Goal: Task Accomplishment & Management: Use online tool/utility

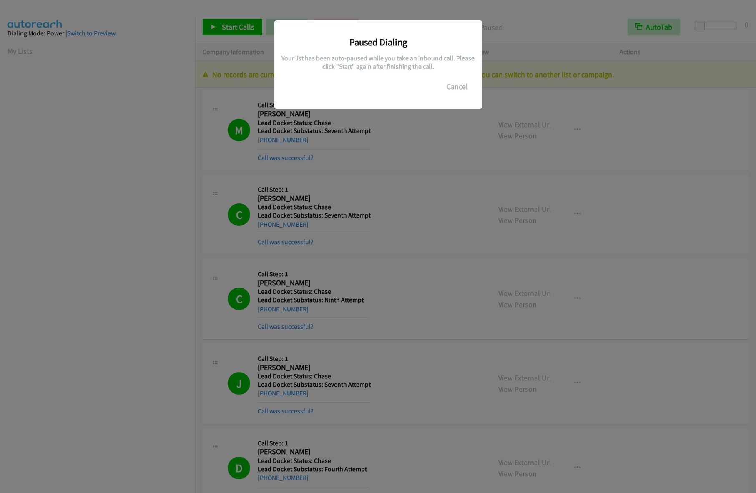
click at [451, 85] on button "Cancel" at bounding box center [457, 86] width 37 height 17
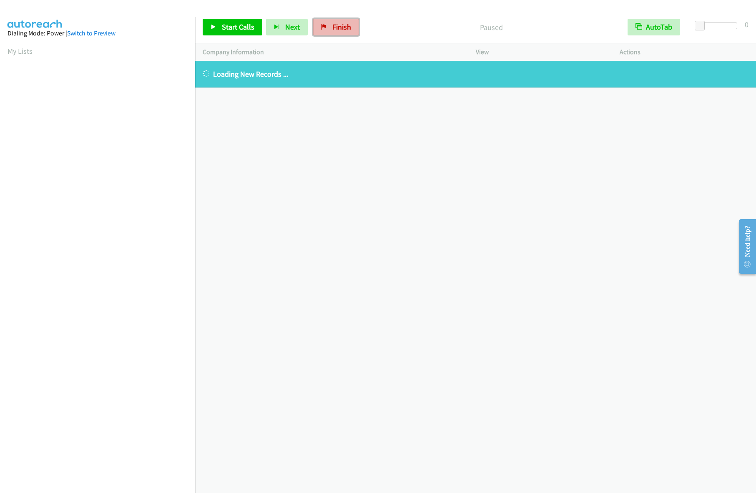
click at [332, 27] on span "Finish" at bounding box center [341, 27] width 19 height 10
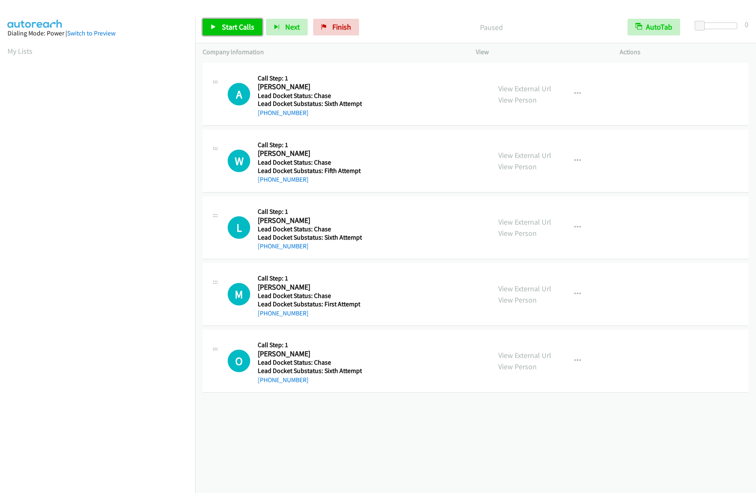
click at [226, 27] on span "Start Calls" at bounding box center [238, 27] width 33 height 10
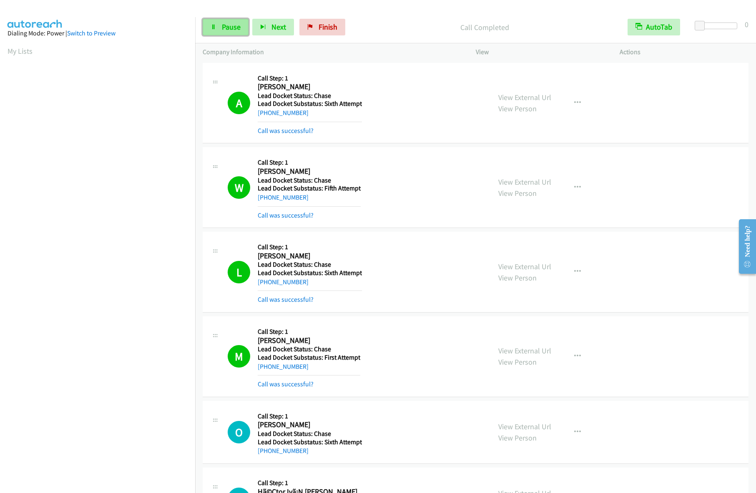
click at [231, 32] on link "Pause" at bounding box center [226, 27] width 46 height 17
click at [229, 31] on span "Start Calls" at bounding box center [238, 27] width 33 height 10
click at [223, 27] on span "Pause" at bounding box center [231, 27] width 19 height 10
click at [240, 31] on span "Start Calls" at bounding box center [238, 27] width 33 height 10
click at [223, 27] on span "Pause" at bounding box center [231, 27] width 19 height 10
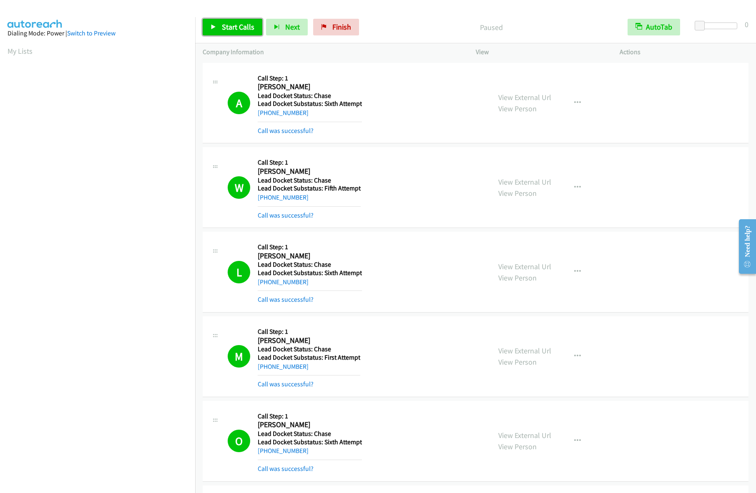
click at [226, 22] on link "Start Calls" at bounding box center [233, 27] width 60 height 17
click at [233, 20] on link "Pause" at bounding box center [226, 27] width 46 height 17
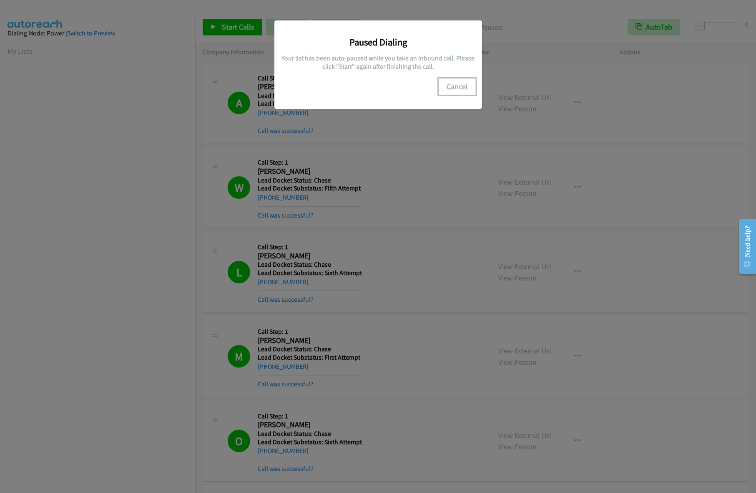
click at [471, 86] on button "Cancel" at bounding box center [457, 86] width 37 height 17
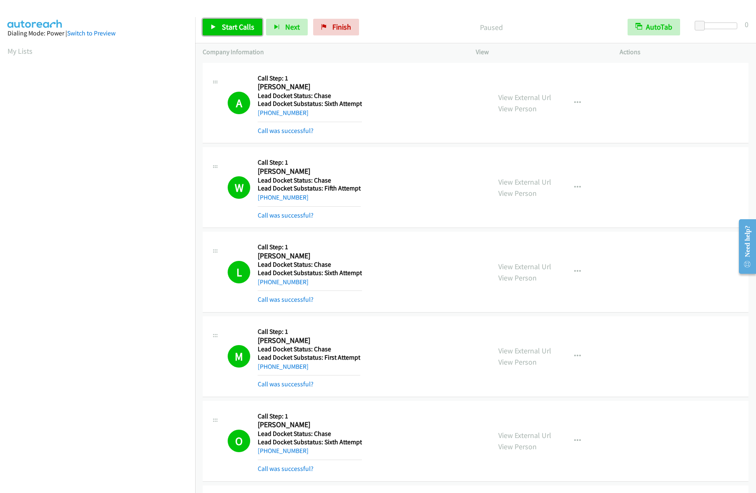
click at [232, 32] on link "Start Calls" at bounding box center [233, 27] width 60 height 17
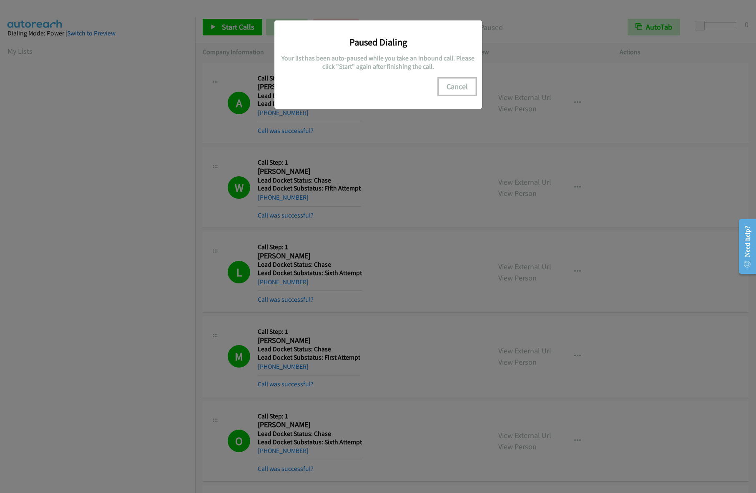
click at [462, 86] on button "Cancel" at bounding box center [457, 86] width 37 height 17
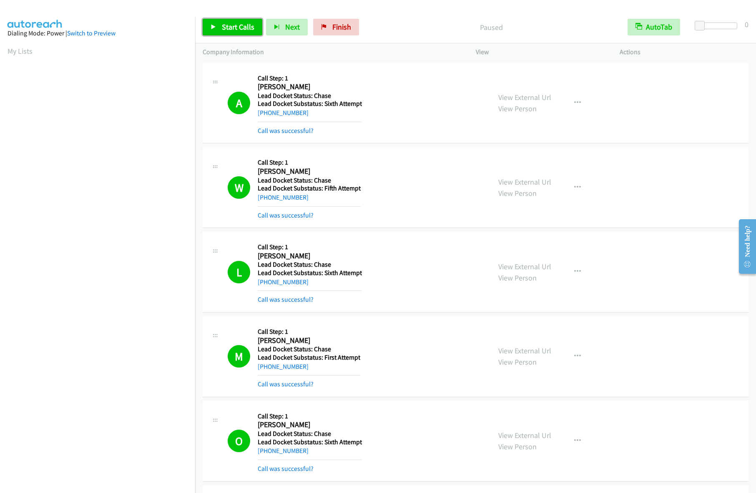
click at [232, 25] on span "Start Calls" at bounding box center [238, 27] width 33 height 10
click at [214, 27] on icon at bounding box center [214, 28] width 6 height 6
click at [222, 26] on span "Start Calls" at bounding box center [238, 27] width 33 height 10
click at [0, 47] on aside "Dialing Mode: Power | Switch to Preview My Lists" at bounding box center [97, 248] width 195 height 462
click at [218, 27] on link "Pause" at bounding box center [226, 27] width 46 height 17
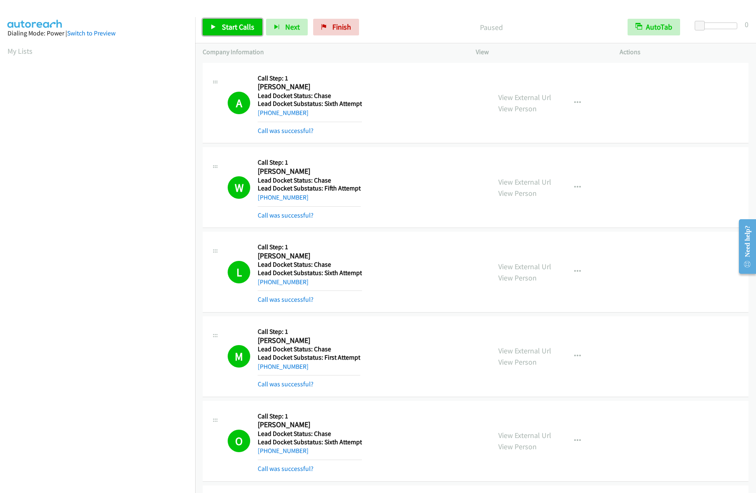
click at [230, 28] on span "Start Calls" at bounding box center [238, 27] width 33 height 10
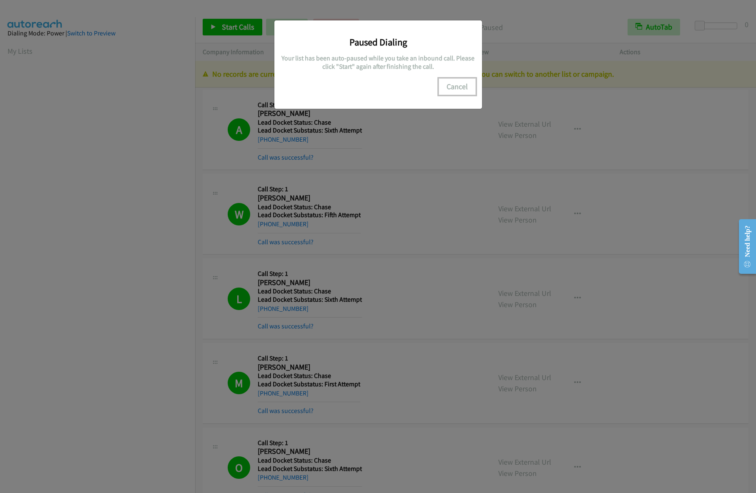
click at [457, 90] on button "Cancel" at bounding box center [457, 86] width 37 height 17
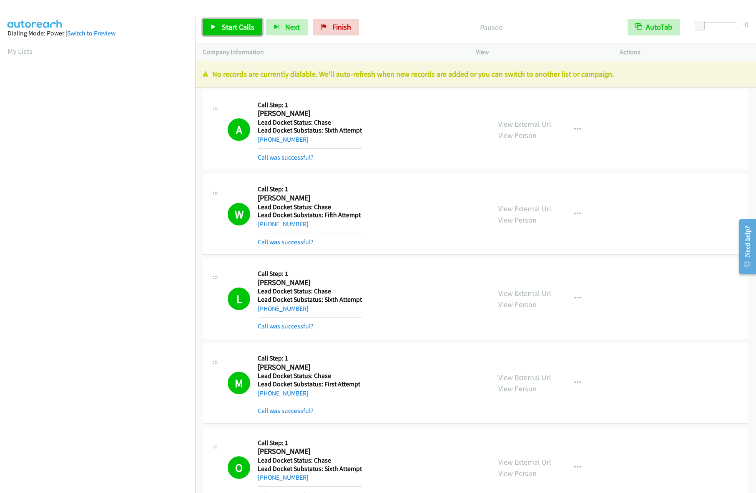
click at [232, 29] on span "Start Calls" at bounding box center [238, 27] width 33 height 10
click at [236, 30] on span "Pause" at bounding box center [231, 27] width 19 height 10
click at [226, 25] on span "Start Calls" at bounding box center [238, 27] width 33 height 10
click at [222, 23] on span "Pause" at bounding box center [231, 27] width 19 height 10
click at [328, 24] on link "Finish" at bounding box center [336, 27] width 46 height 17
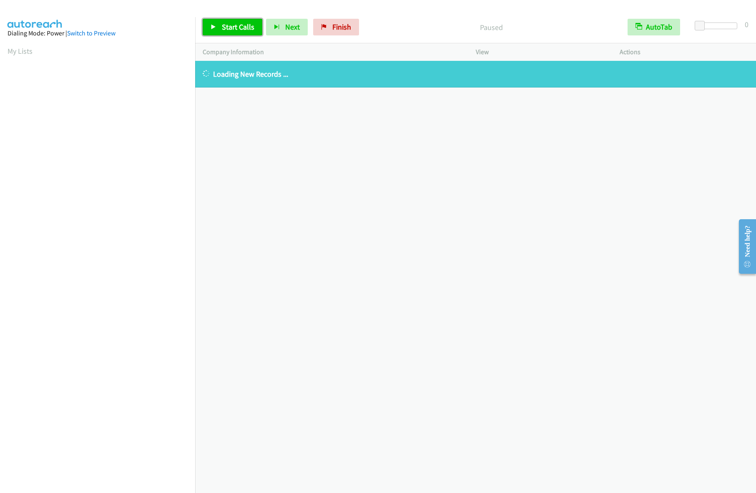
click at [227, 24] on span "Start Calls" at bounding box center [238, 27] width 33 height 10
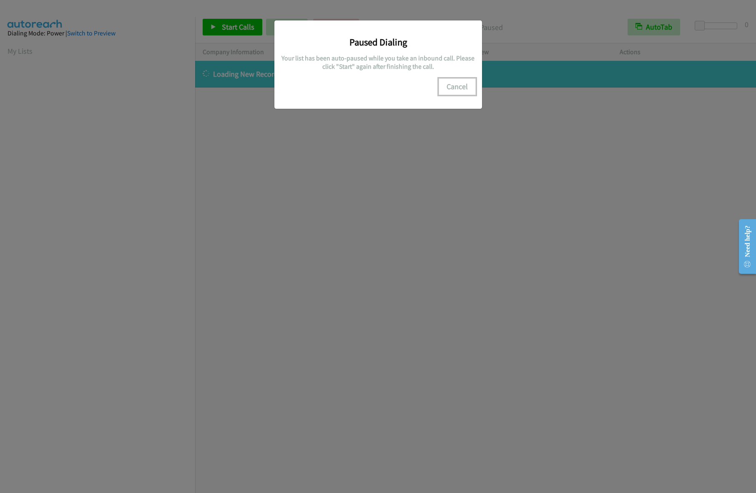
click at [469, 86] on button "Cancel" at bounding box center [457, 86] width 37 height 17
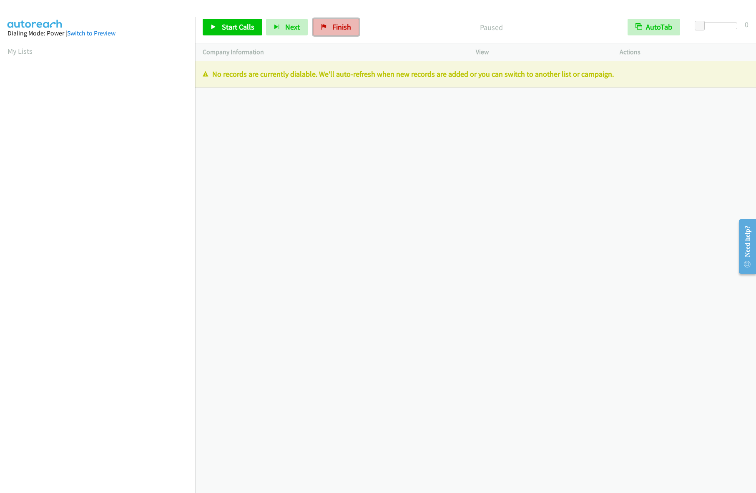
click at [328, 24] on link "Finish" at bounding box center [336, 27] width 46 height 17
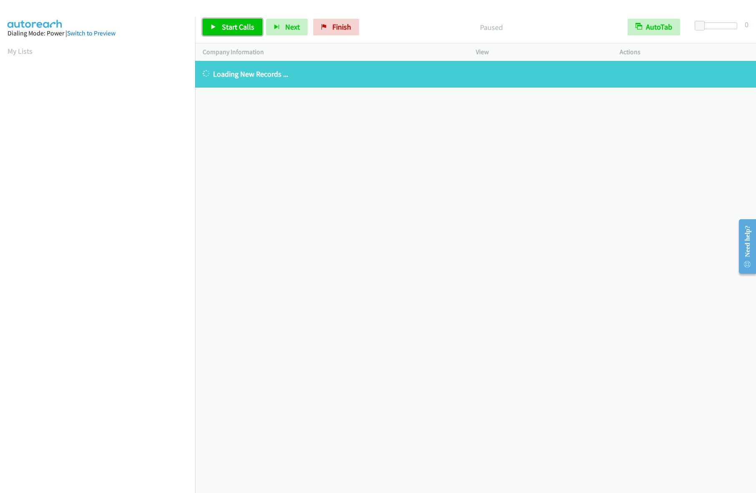
click at [218, 24] on link "Start Calls" at bounding box center [233, 27] width 60 height 17
click at [570, 316] on div "[PHONE_NUMBER] Call failed - Please reload the list and try again The Callbar F…" at bounding box center [475, 277] width 561 height 432
click at [326, 28] on span "Finish" at bounding box center [328, 27] width 19 height 10
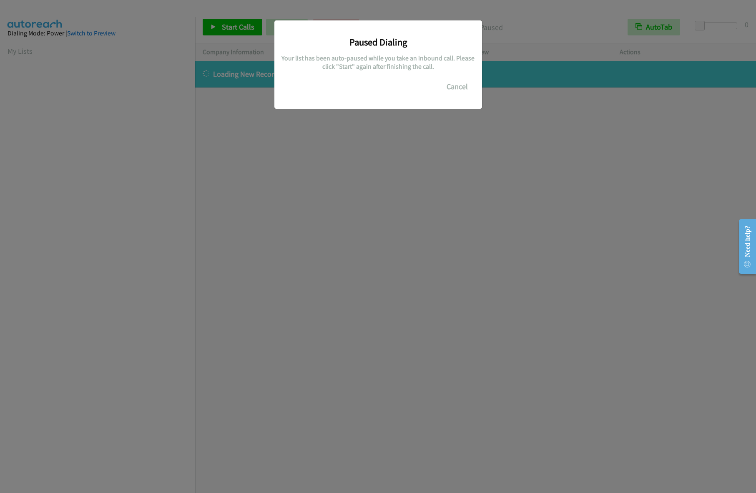
drag, startPoint x: 641, startPoint y: 202, endPoint x: 619, endPoint y: 175, distance: 34.8
click at [640, 202] on div "Paused Dialing Your list has been auto-paused while you take an inbound call. P…" at bounding box center [378, 251] width 756 height 486
click at [459, 84] on button "Cancel" at bounding box center [460, 86] width 37 height 17
